Goal: Entertainment & Leisure: Consume media (video, audio)

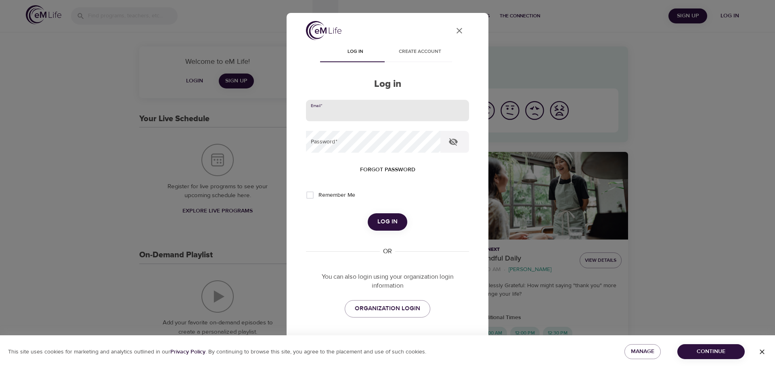
type input "[PERSON_NAME][EMAIL_ADDRESS][PERSON_NAME][DOMAIN_NAME]"
click at [391, 223] on span "Log in" at bounding box center [387, 221] width 20 height 10
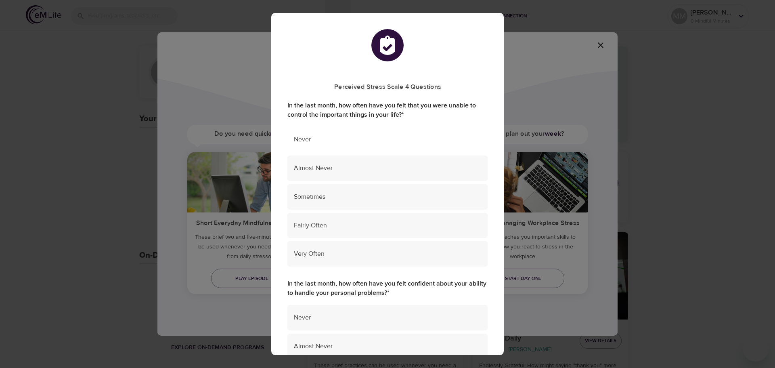
click at [312, 139] on span "Never" at bounding box center [387, 139] width 187 height 9
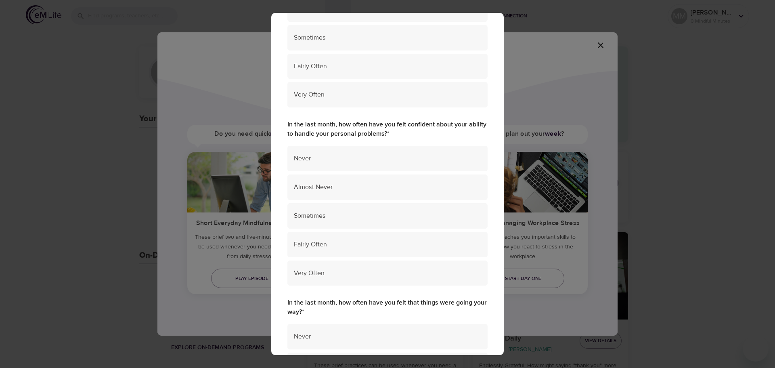
scroll to position [171, 0]
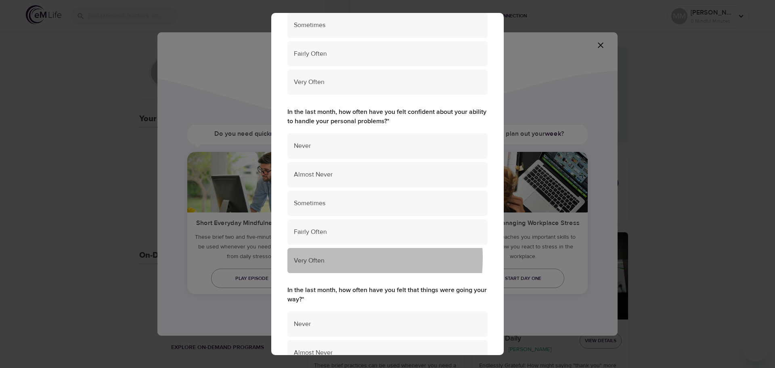
click at [314, 258] on span "Very Often" at bounding box center [387, 260] width 187 height 9
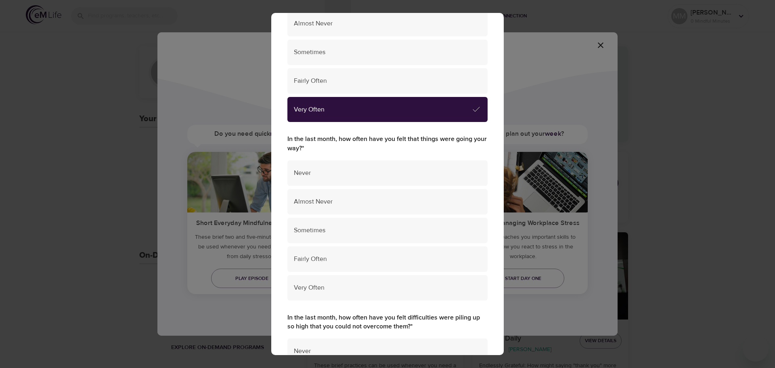
scroll to position [330, 0]
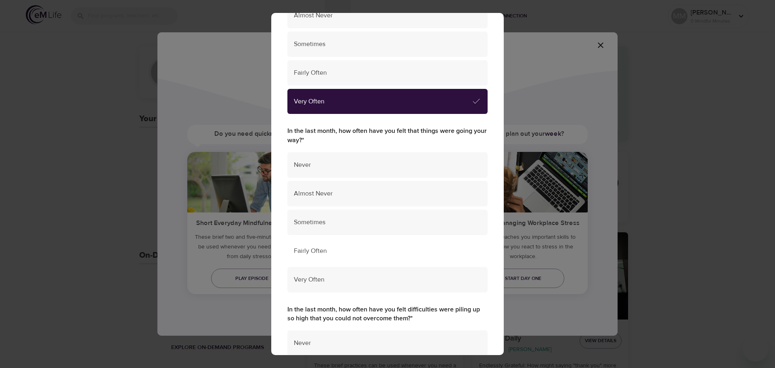
click at [300, 252] on span "Fairly Often" at bounding box center [387, 250] width 187 height 9
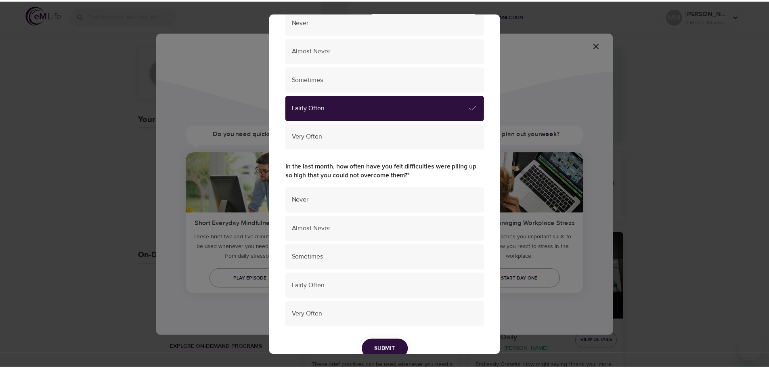
scroll to position [479, 0]
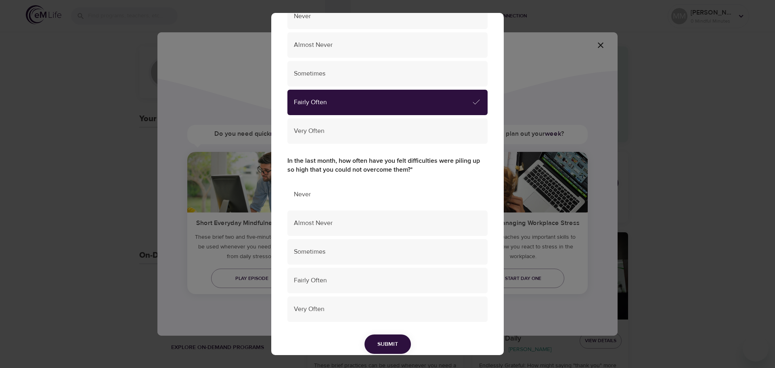
click at [301, 190] on span "Never" at bounding box center [387, 194] width 187 height 9
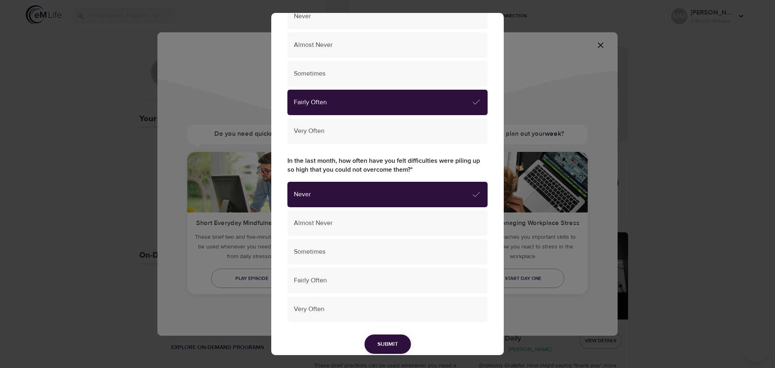
click at [385, 342] on span "Submit" at bounding box center [387, 344] width 21 height 10
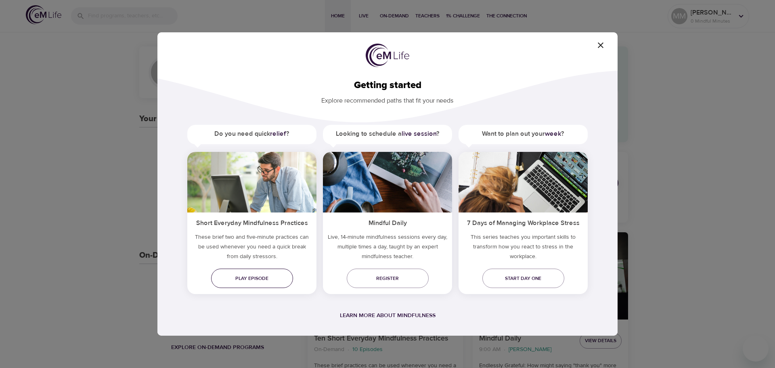
click at [245, 277] on span "Play episode" at bounding box center [251, 278] width 69 height 8
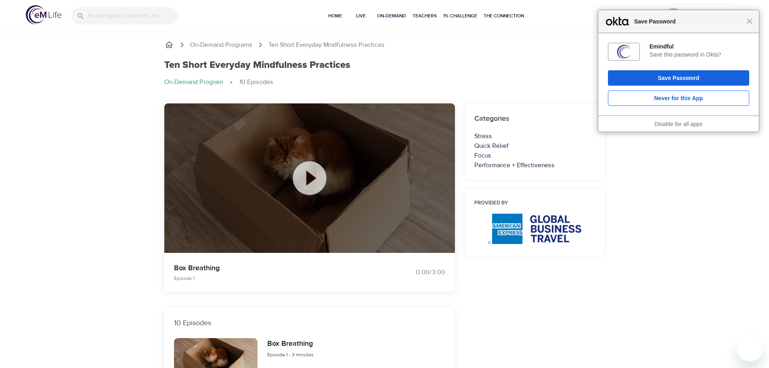
click at [751, 24] on div "Close Save Password" at bounding box center [678, 21] width 161 height 23
click at [748, 25] on div "Close Save Password" at bounding box center [678, 21] width 161 height 23
click at [676, 97] on button "Never for this App" at bounding box center [678, 97] width 141 height 15
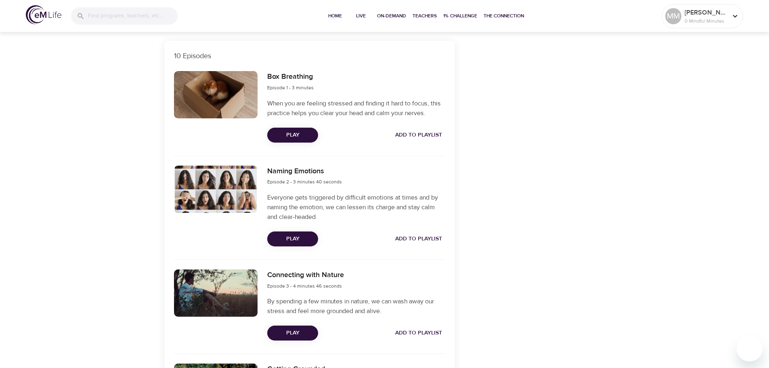
scroll to position [270, 0]
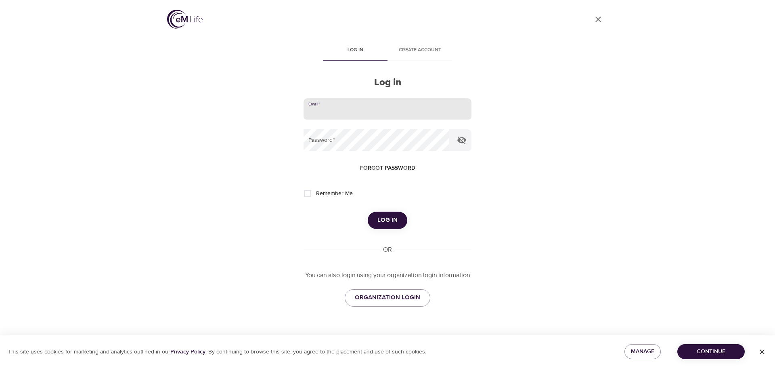
click at [357, 109] on input "email" at bounding box center [387, 109] width 168 height 22
type input "[PERSON_NAME][EMAIL_ADDRESS][PERSON_NAME][DOMAIN_NAME]"
click at [368, 211] on button "Log in" at bounding box center [388, 219] width 40 height 17
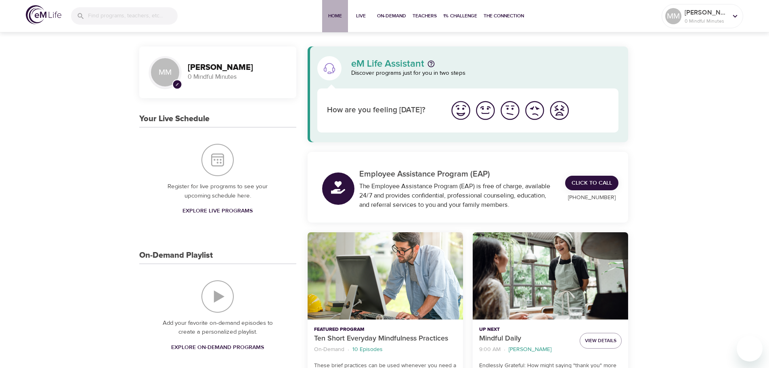
click at [334, 18] on span "Home" at bounding box center [334, 16] width 19 height 8
click at [367, 339] on p "Ten Short Everyday Mindfulness Practices" at bounding box center [385, 338] width 142 height 11
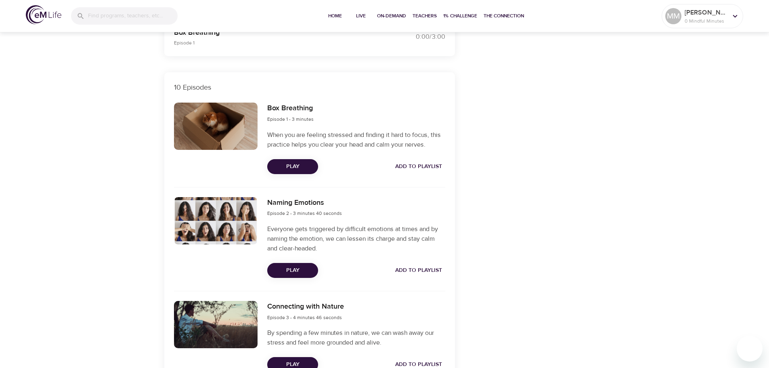
scroll to position [232, 0]
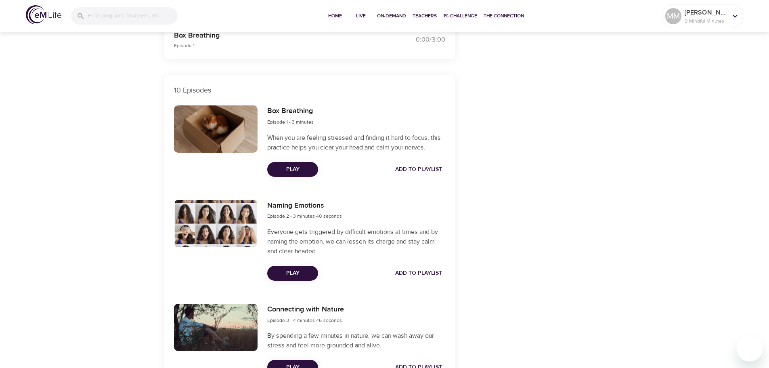
click at [301, 167] on span "Play" at bounding box center [293, 169] width 38 height 10
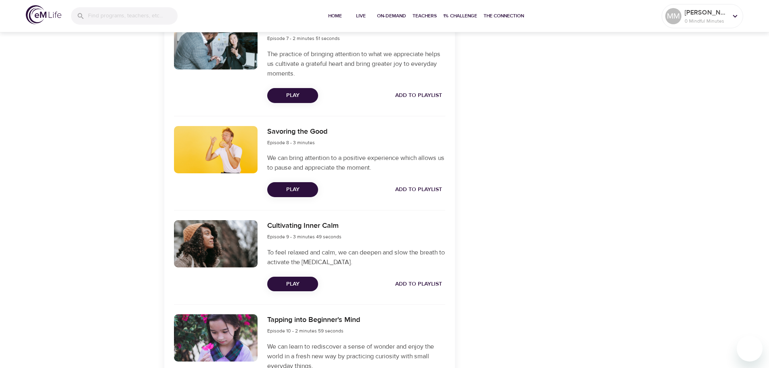
scroll to position [930, 0]
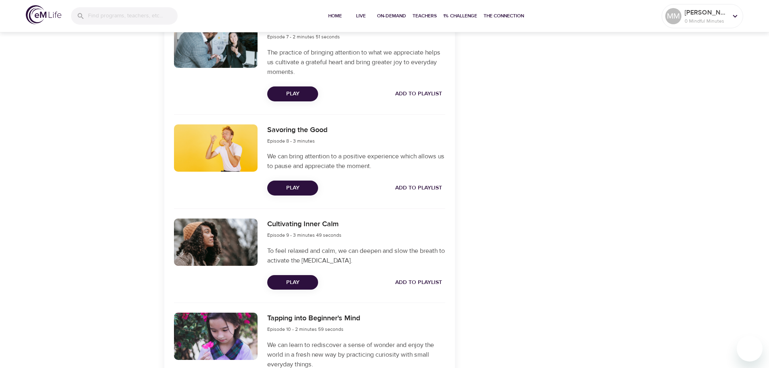
click at [285, 286] on span "Play" at bounding box center [293, 282] width 38 height 10
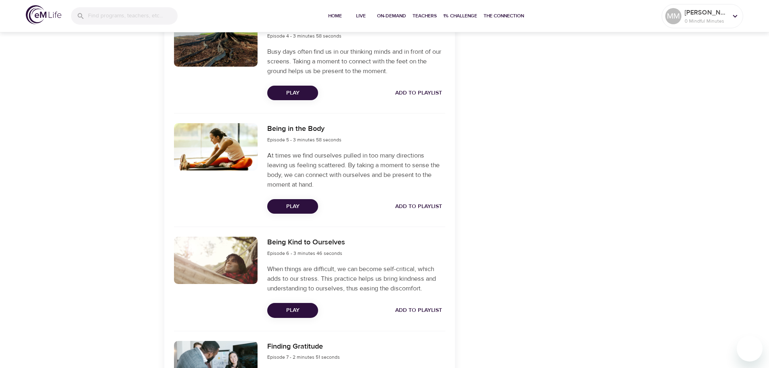
scroll to position [609, 0]
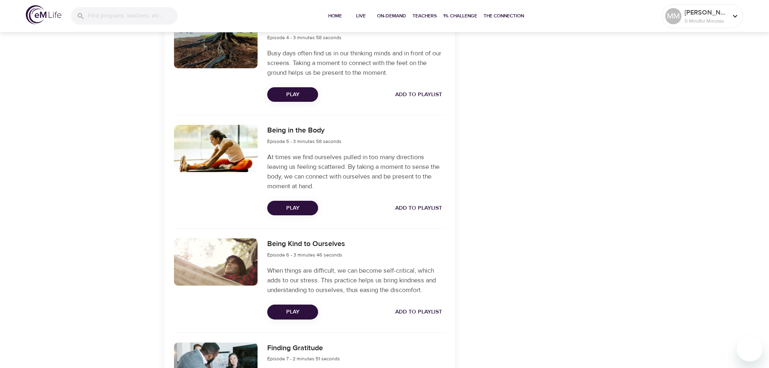
click at [296, 203] on span "Play" at bounding box center [293, 208] width 38 height 10
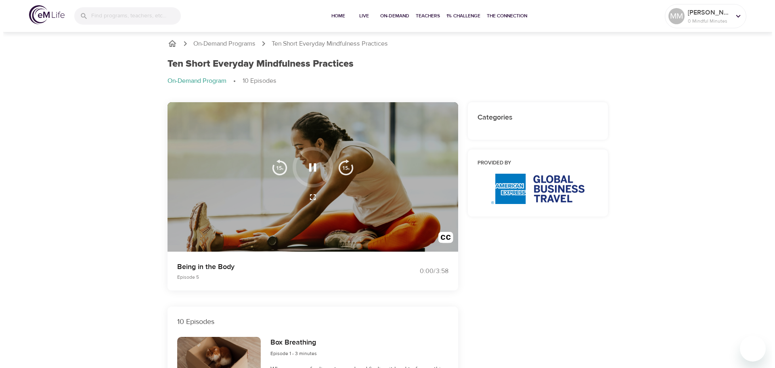
scroll to position [0, 0]
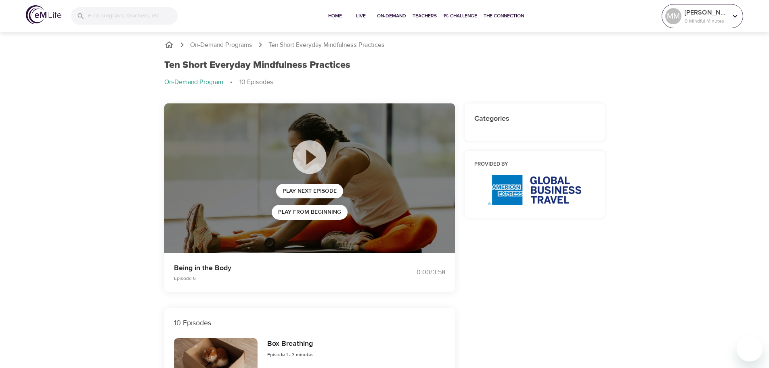
click at [739, 17] on icon at bounding box center [734, 16] width 9 height 9
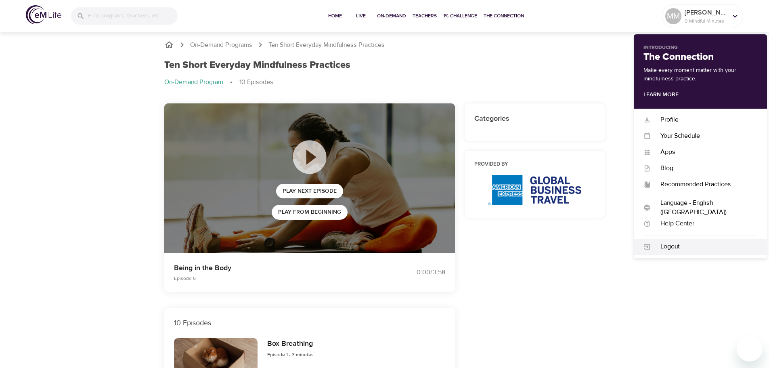
click at [668, 246] on div "Logout" at bounding box center [703, 246] width 107 height 9
